Goal: Task Accomplishment & Management: Use online tool/utility

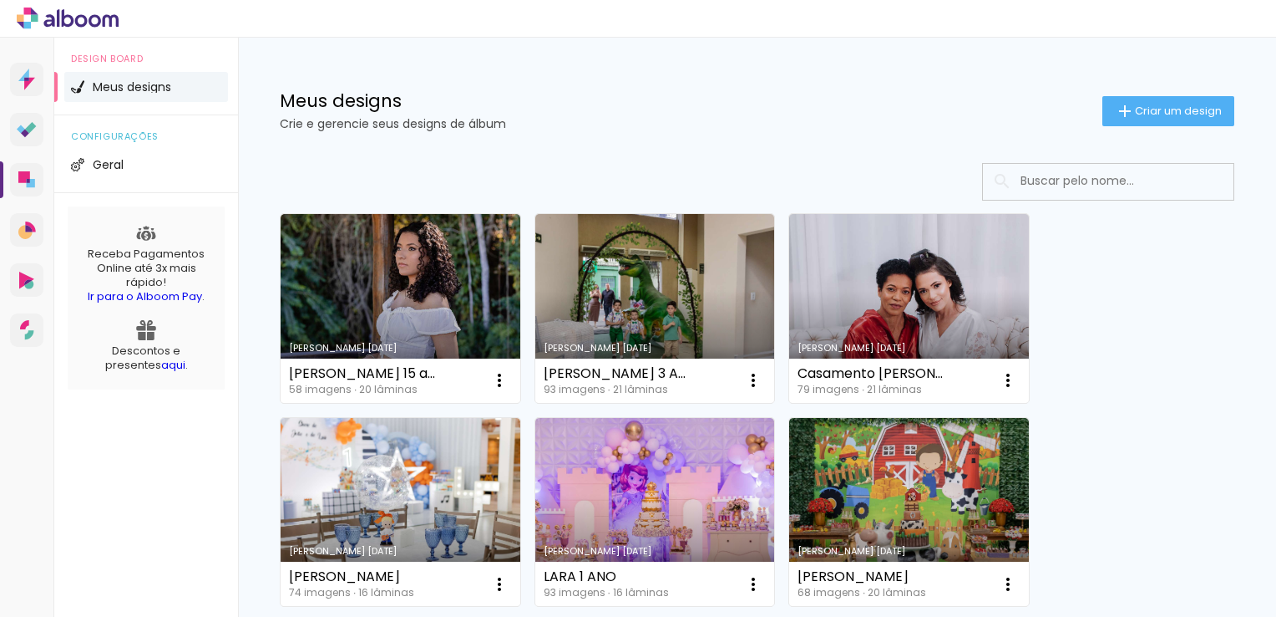
click at [251, 318] on div "Criado em 08/09/25 Lara 15 anos 58 imagens ∙ 20 lâminas Abrir Fazer uma cópia E…" at bounding box center [757, 454] width 1038 height 616
click at [26, 175] on icon at bounding box center [24, 177] width 12 height 12
click at [249, 296] on div "Criado em 08/09/25 Lara 15 anos 58 imagens ∙ 20 lâminas Abrir Fazer uma cópia E…" at bounding box center [757, 454] width 1038 height 616
click at [29, 175] on icon at bounding box center [24, 177] width 12 height 12
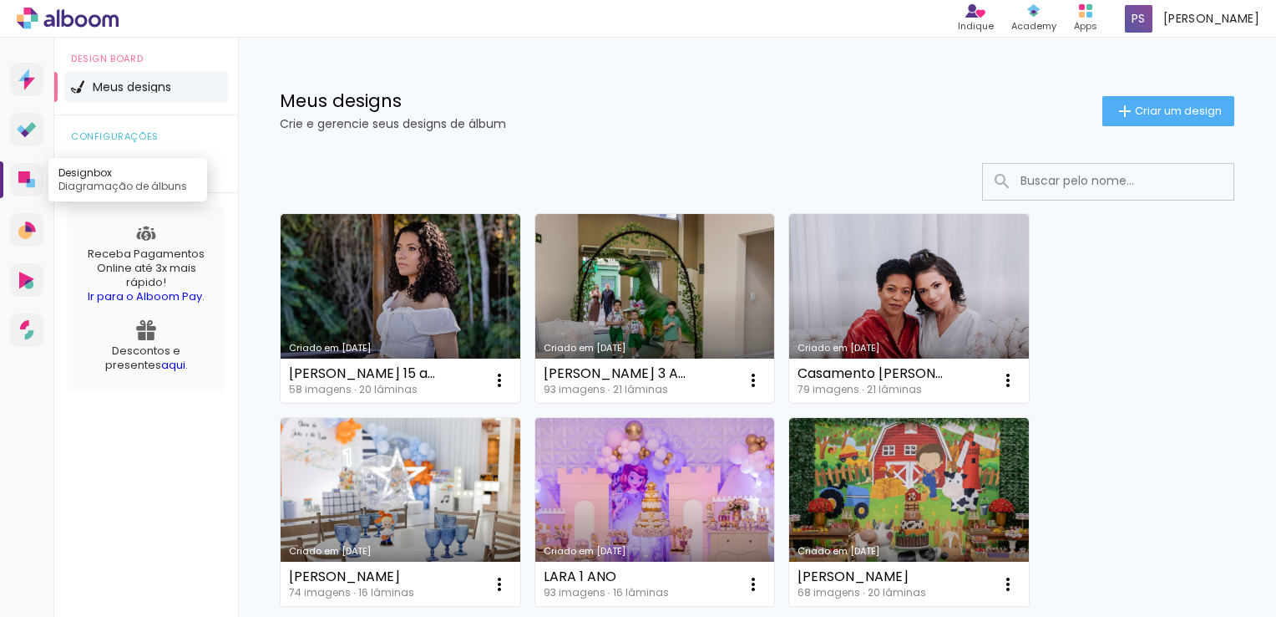
click at [33, 176] on icon at bounding box center [26, 179] width 17 height 17
click at [257, 287] on div "Criado em 08/09/25 Lara 15 anos 58 imagens ∙ 20 lâminas Abrir Fazer uma cópia E…" at bounding box center [757, 454] width 1038 height 616
click at [28, 176] on icon at bounding box center [24, 177] width 12 height 12
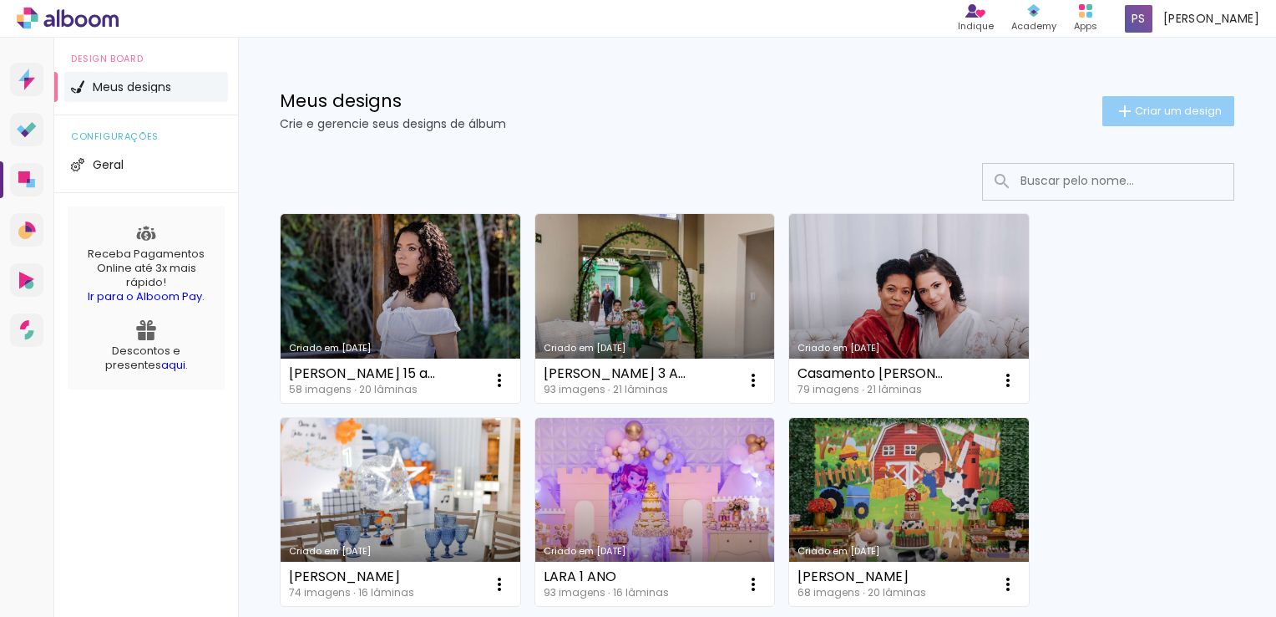
click at [1141, 112] on span "Criar um design" at bounding box center [1178, 110] width 87 height 11
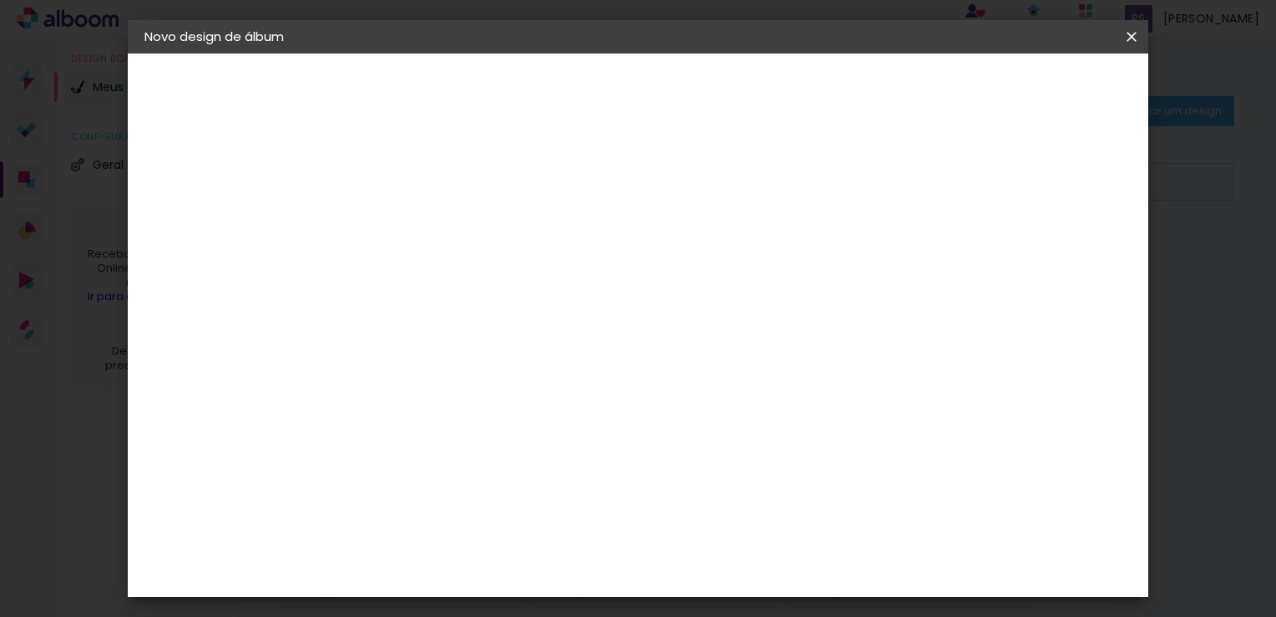
click at [418, 232] on input at bounding box center [418, 224] width 0 height 26
click at [418, 226] on input "[PERSON_NAME] 15 anos" at bounding box center [418, 224] width 0 height 26
type input "[PERSON_NAME] álbum 15 anos"
type paper-input "[PERSON_NAME] álbum 15 anos"
click at [589, 98] on paper-button "Avançar" at bounding box center [548, 88] width 82 height 28
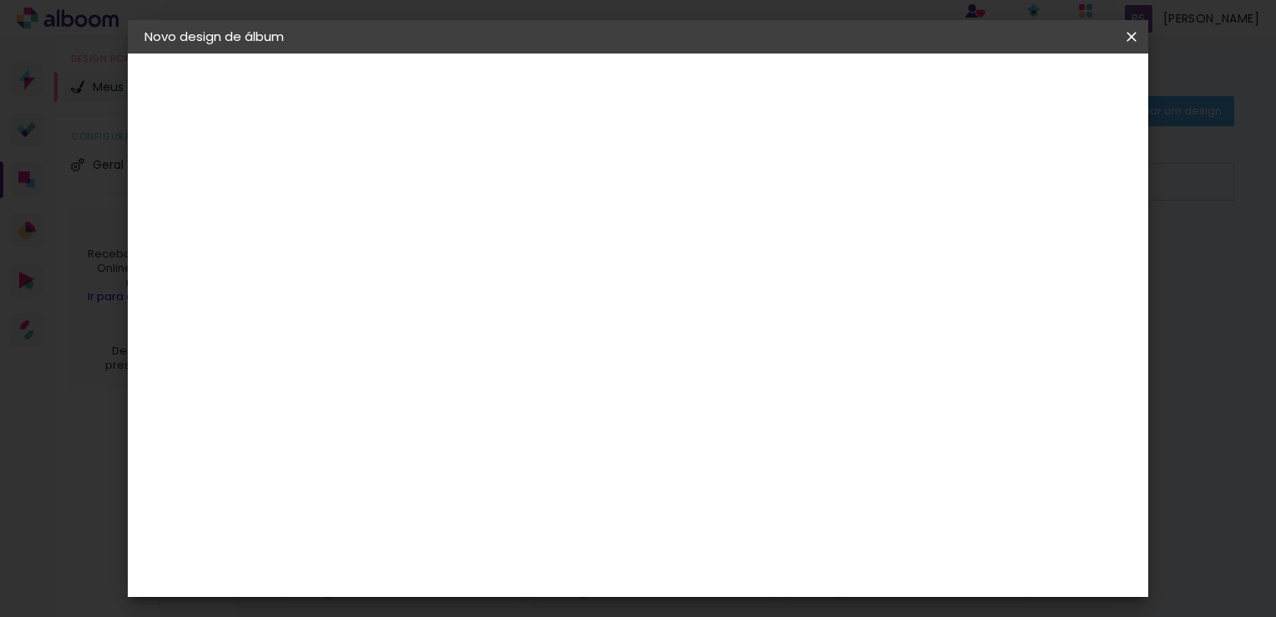
scroll to position [2421, 0]
click at [481, 561] on div "[PERSON_NAME]" at bounding box center [461, 567] width 111 height 13
click at [730, 98] on paper-button "Avançar" at bounding box center [689, 88] width 82 height 28
click at [483, 278] on input "text" at bounding box center [450, 291] width 65 height 26
click at [738, 273] on paper-item "Encadernados" at bounding box center [747, 277] width 334 height 33
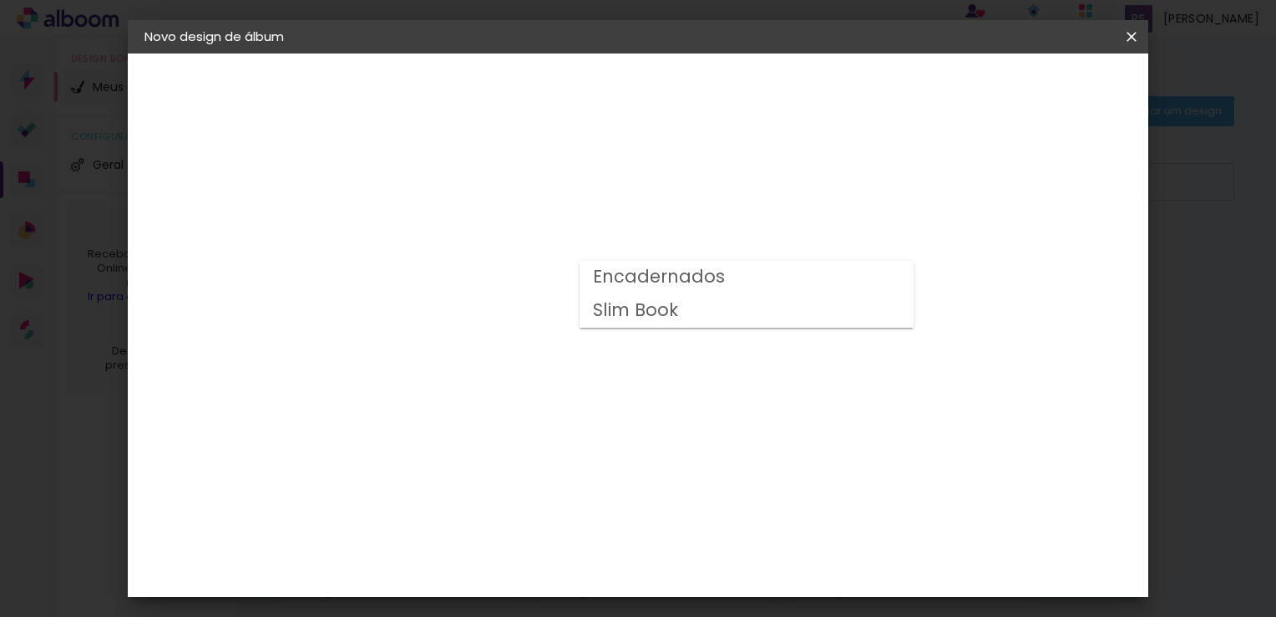
type input "Encadernados"
click at [592, 488] on span "25 × 25 cm" at bounding box center [561, 505] width 62 height 34
click at [690, 99] on paper-button "Avançar" at bounding box center [649, 88] width 82 height 28
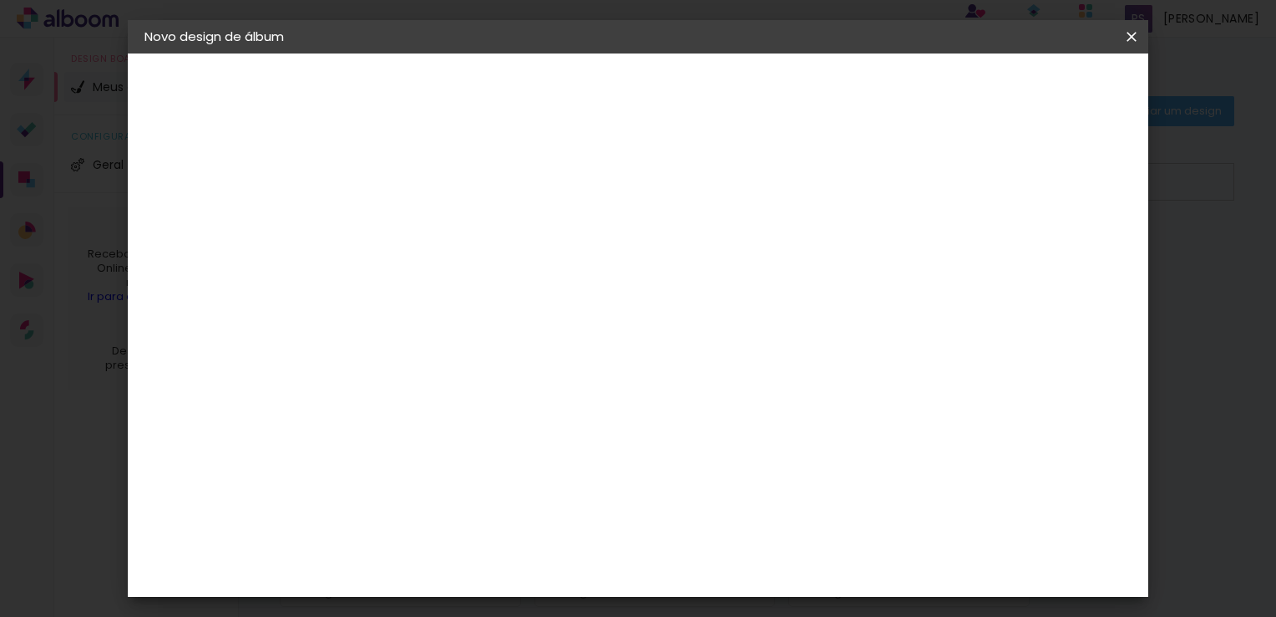
click at [881, 93] on span "Iniciar design" at bounding box center [843, 89] width 76 height 12
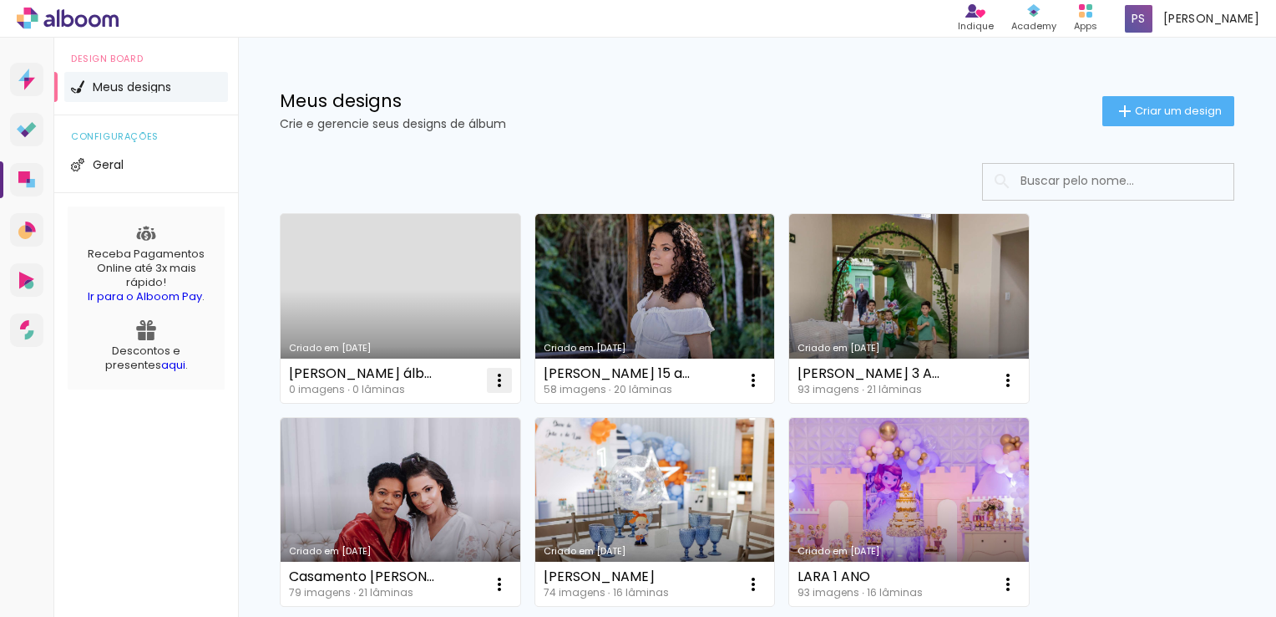
click at [499, 379] on iron-icon at bounding box center [500, 380] width 20 height 20
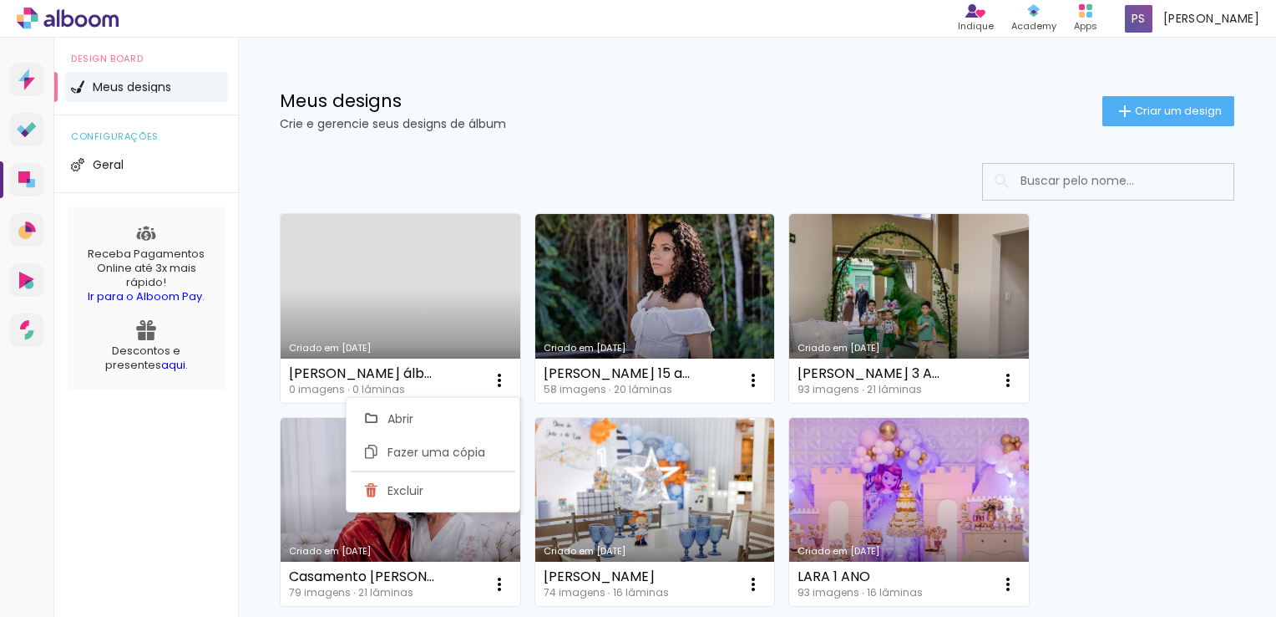
click at [382, 296] on link "Criado em [DATE]" at bounding box center [401, 308] width 240 height 189
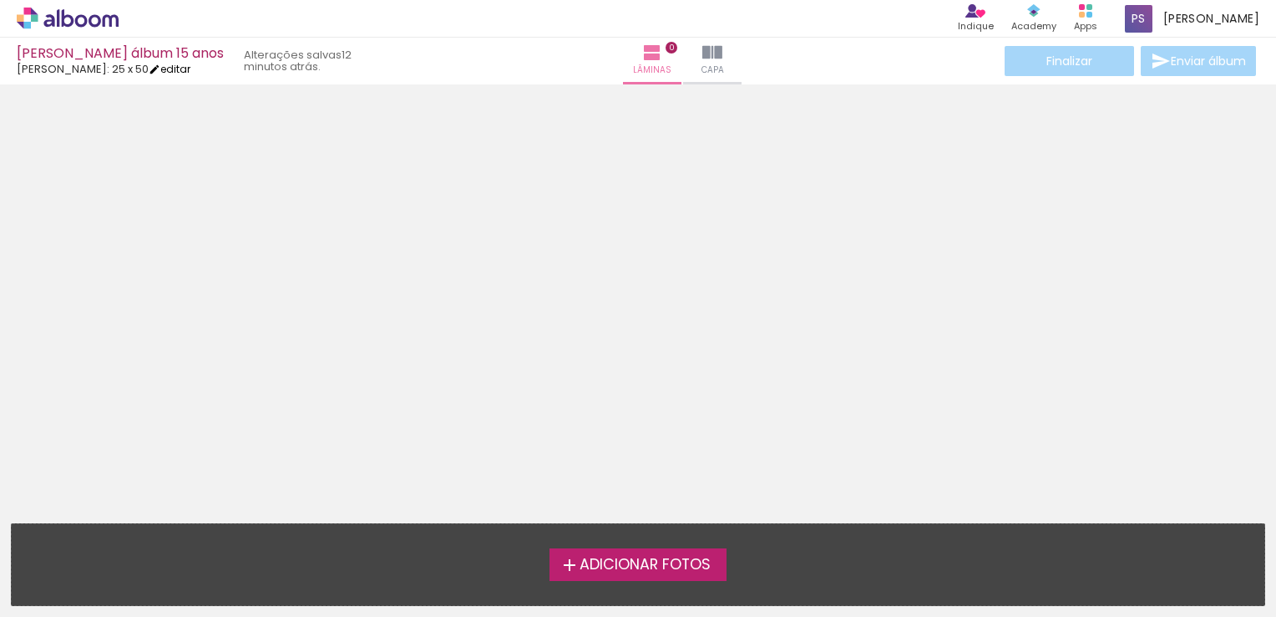
click at [164, 69] on link "editar" at bounding box center [170, 69] width 42 height 14
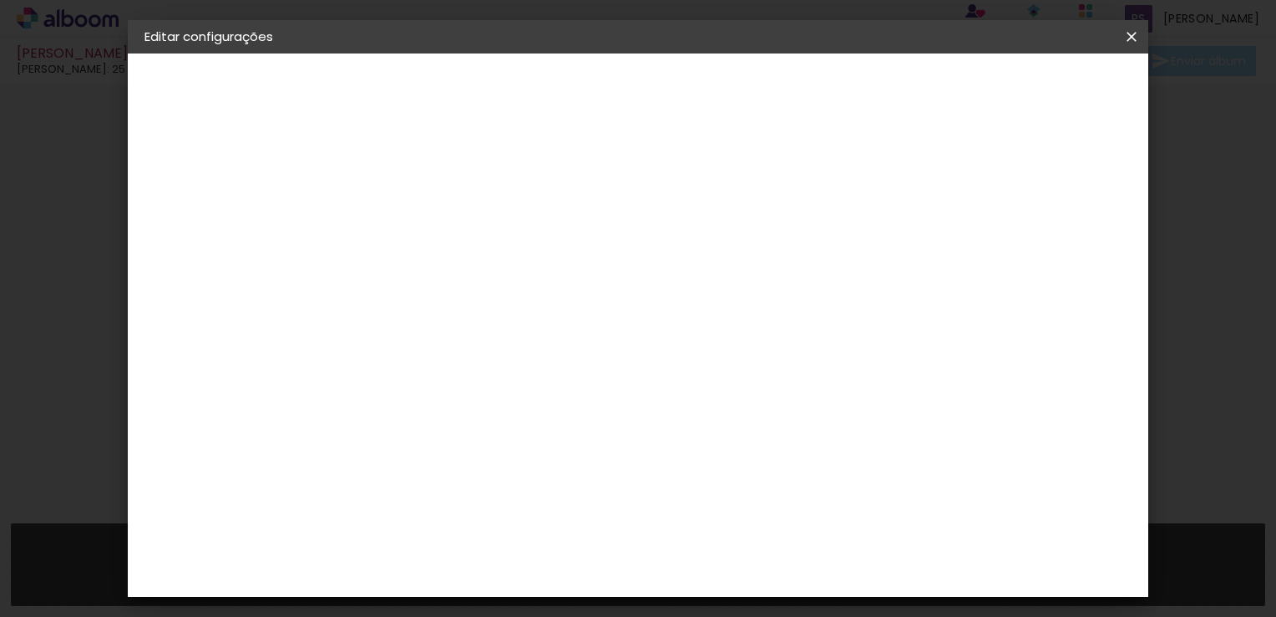
click at [0, 0] on slot "Lara álbum 15 anos" at bounding box center [0, 0] width 0 height 0
click at [240, 172] on div "2. Especificações" at bounding box center [236, 171] width 183 height 20
click at [589, 98] on paper-button "Avançar" at bounding box center [548, 88] width 82 height 28
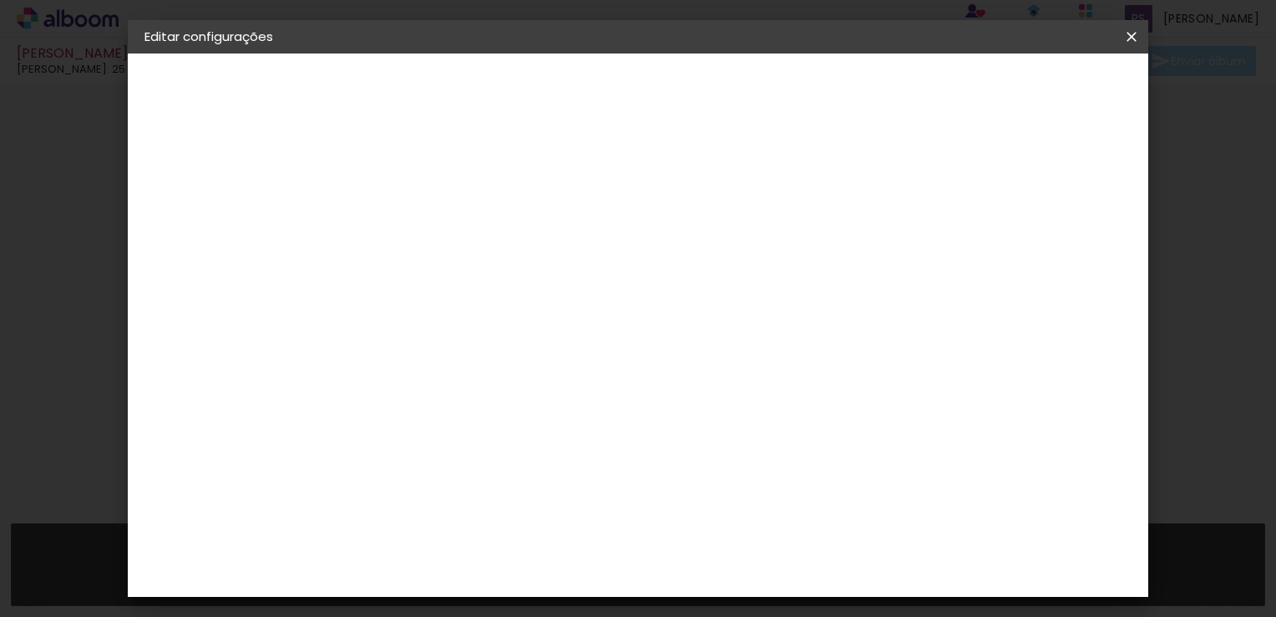
click at [0, 0] on slot "Avançar" at bounding box center [0, 0] width 0 height 0
click at [483, 278] on input "text" at bounding box center [450, 291] width 65 height 26
click at [0, 0] on slot "Encadernados" at bounding box center [0, 0] width 0 height 0
type input "Encadernados"
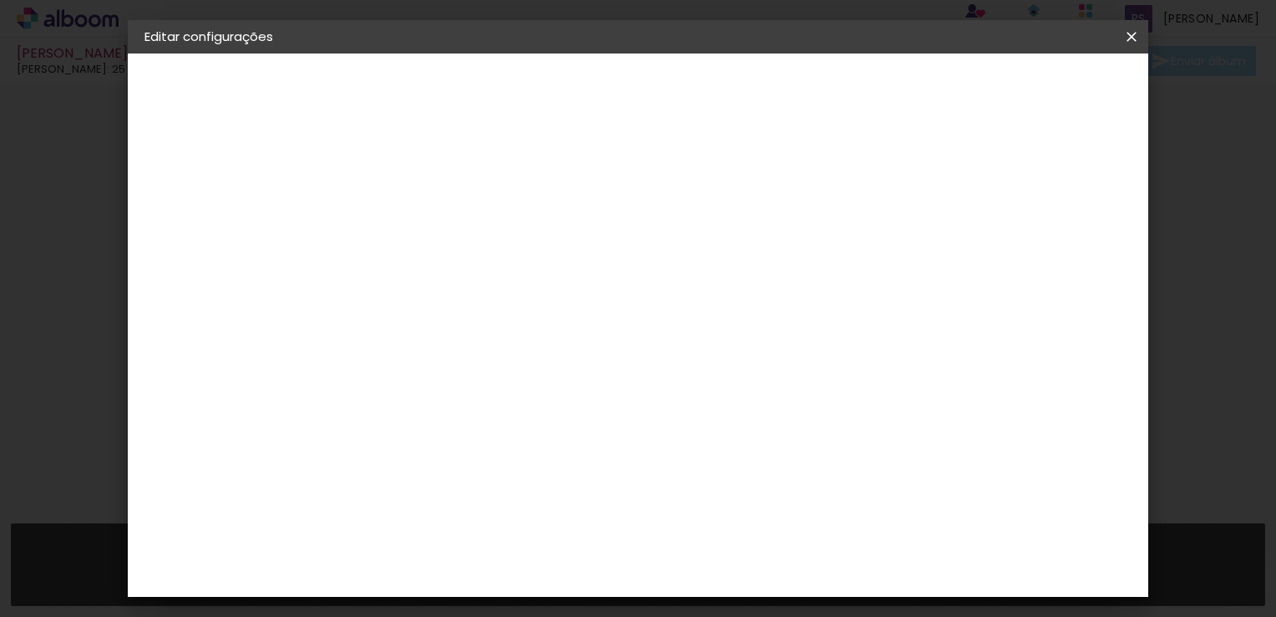
click at [592, 361] on span "25 × 25 cm" at bounding box center [561, 378] width 62 height 34
click at [0, 0] on slot "Avançar" at bounding box center [0, 0] width 0 height 0
type input "1"
type paper-input "1"
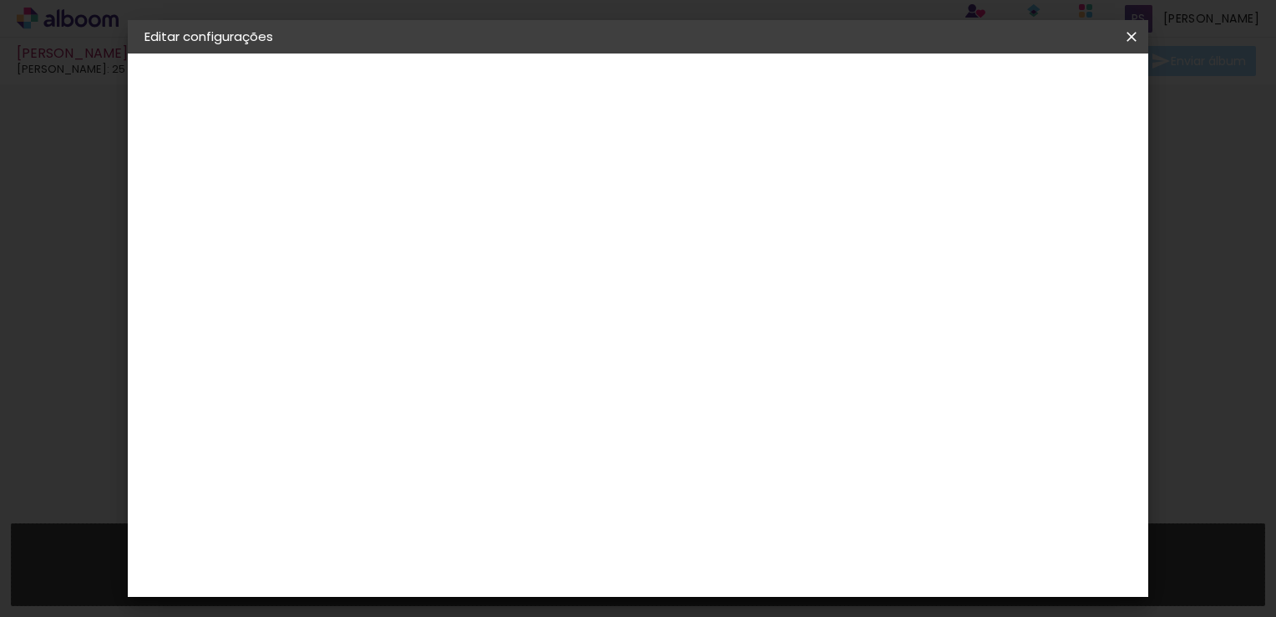
click at [427, 182] on input "1" at bounding box center [405, 180] width 58 height 21
type input "2"
type paper-input "2"
click at [427, 171] on input "2" at bounding box center [405, 180] width 58 height 21
click at [881, 94] on span "Salvar configurações" at bounding box center [820, 89] width 124 height 12
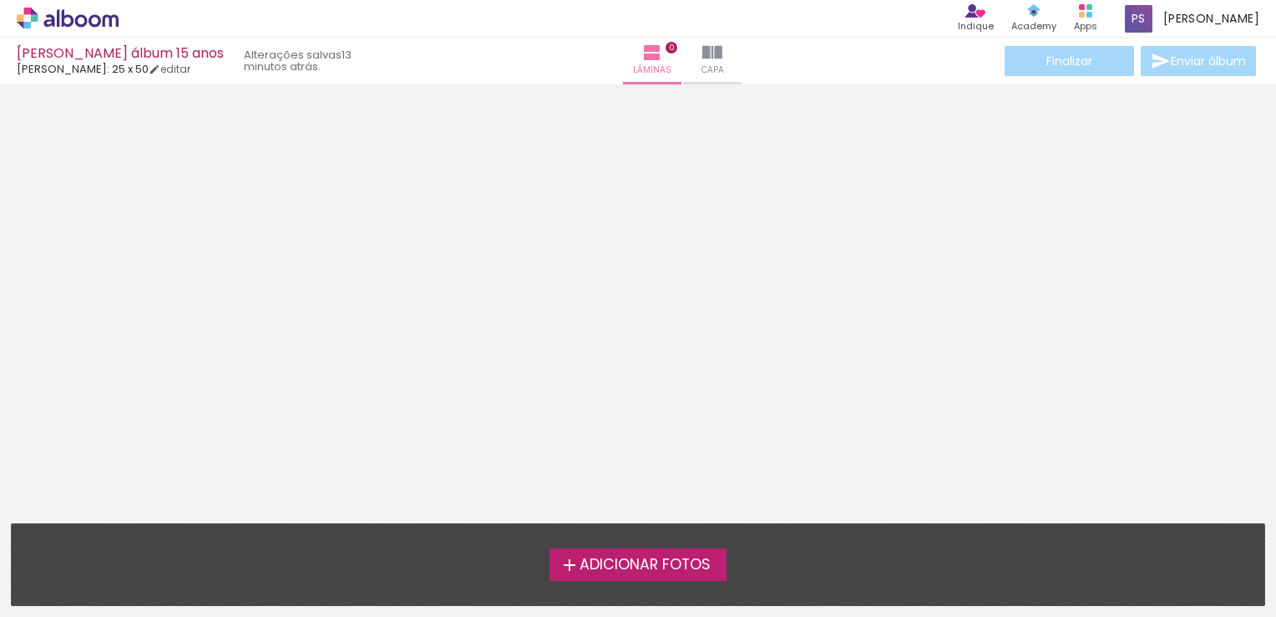
click at [704, 568] on span "Adicionar Fotos" at bounding box center [645, 564] width 131 height 15
click at [0, 0] on input "file" at bounding box center [0, 0] width 0 height 0
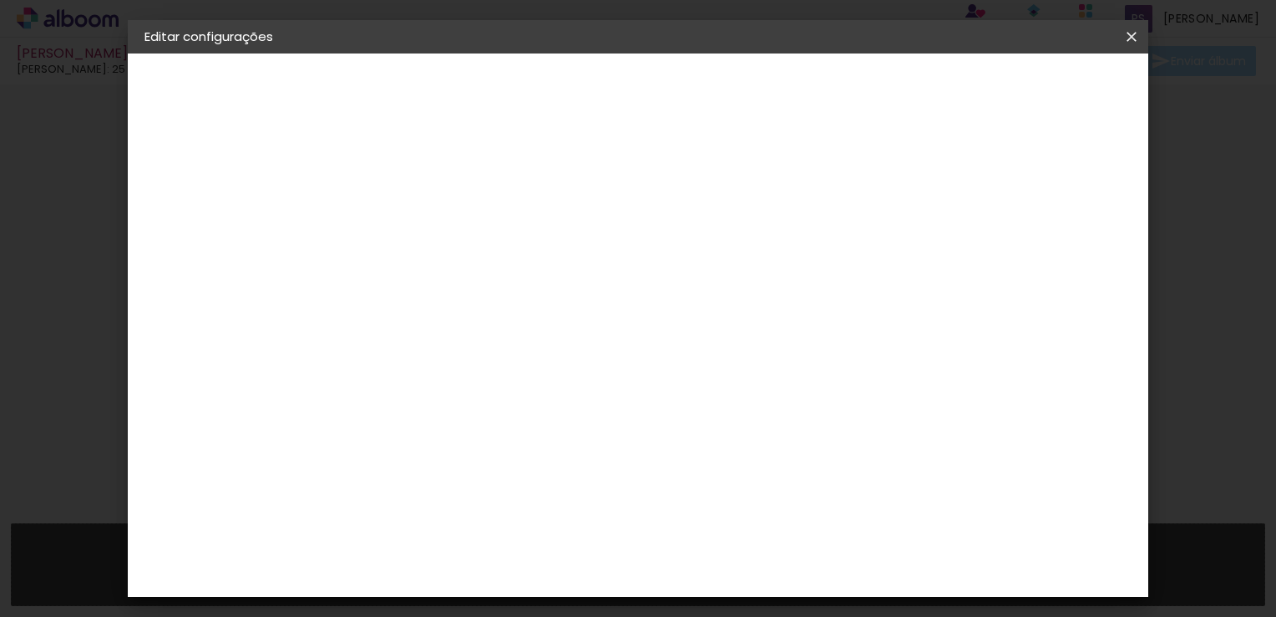
click at [1127, 33] on iron-icon at bounding box center [1132, 36] width 20 height 17
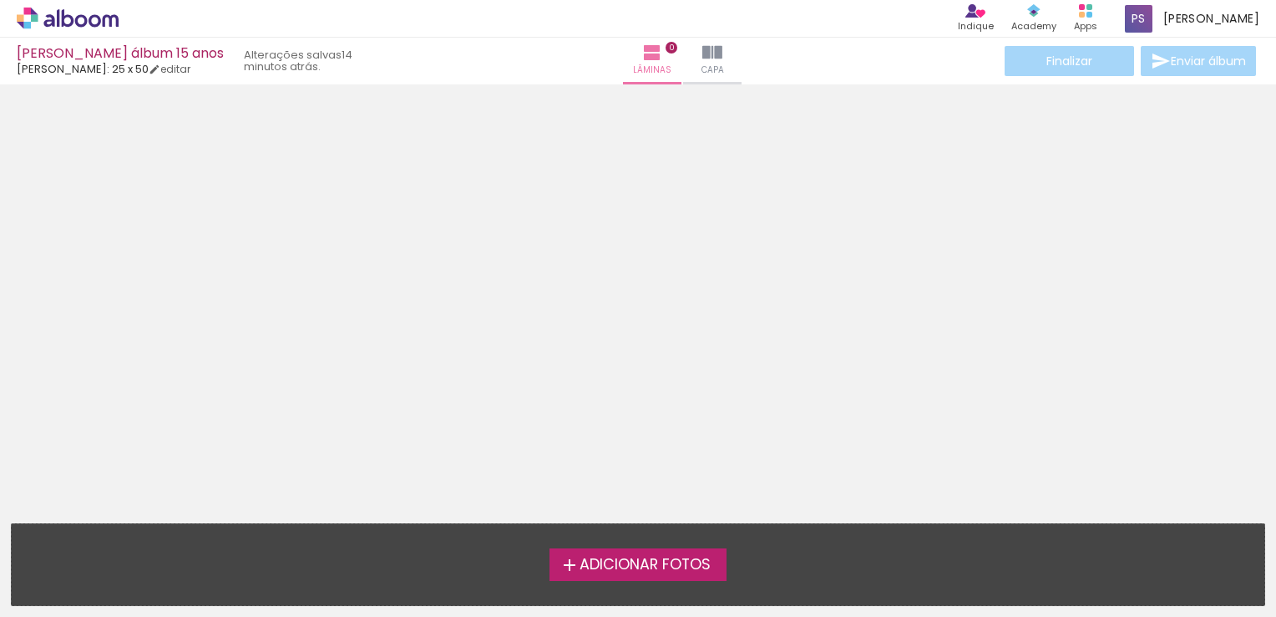
click at [81, 17] on icon at bounding box center [81, 20] width 13 height 13
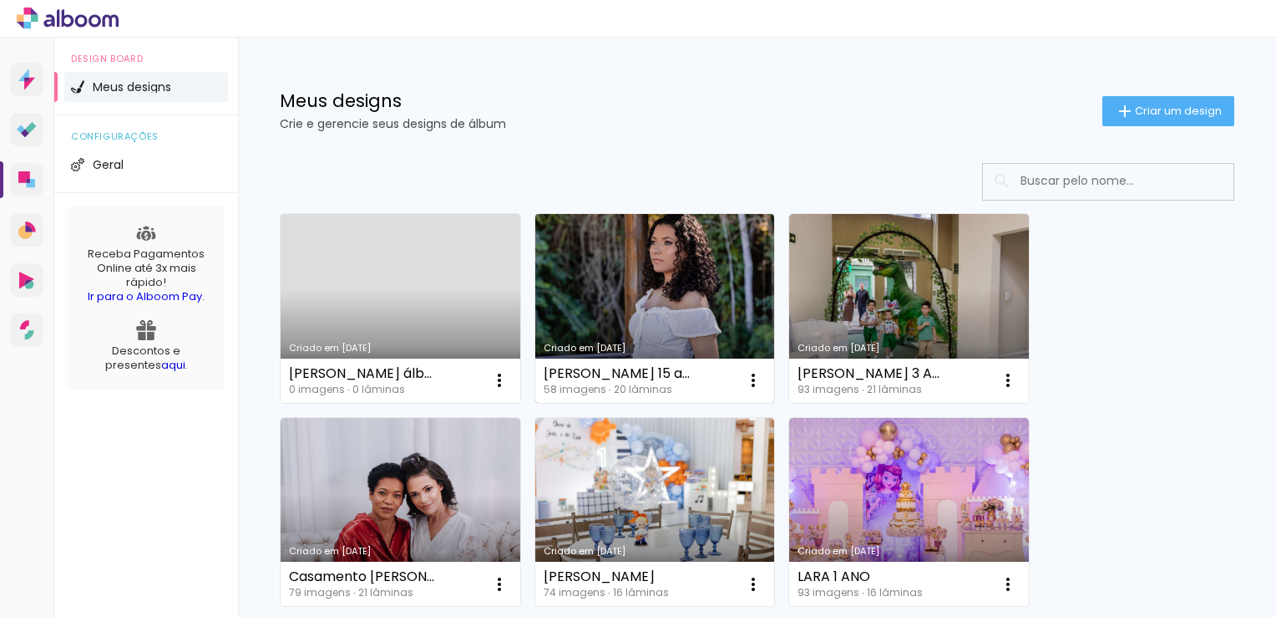
click at [649, 291] on link "[PERSON_NAME] [DATE]" at bounding box center [655, 308] width 240 height 189
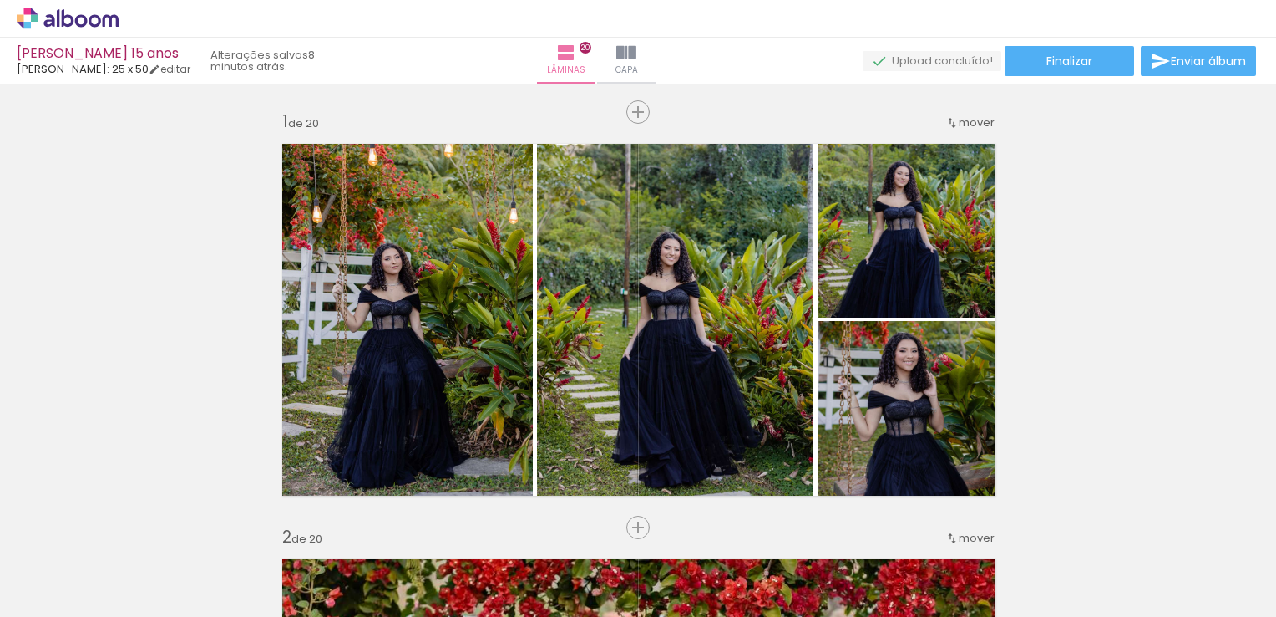
scroll to position [5599, 0]
